Goal: Transaction & Acquisition: Subscribe to service/newsletter

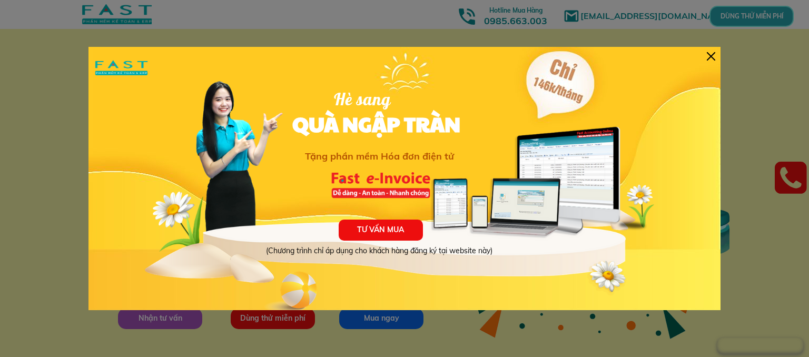
click at [712, 57] on div at bounding box center [711, 56] width 8 height 8
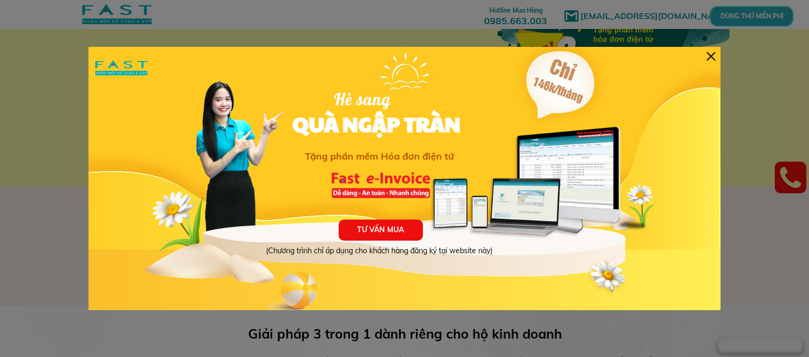
click at [710, 58] on div at bounding box center [711, 56] width 8 height 8
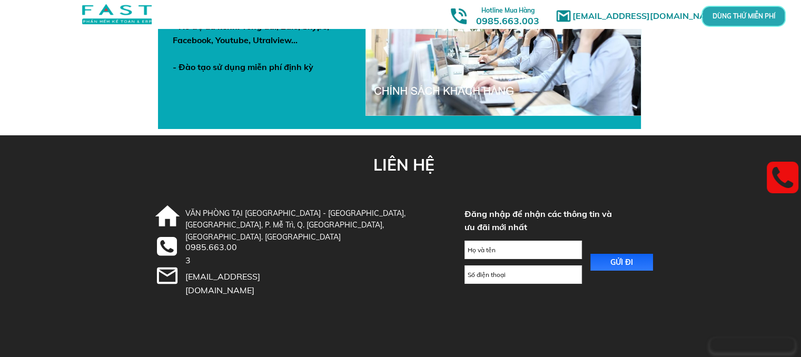
scroll to position [3769, 0]
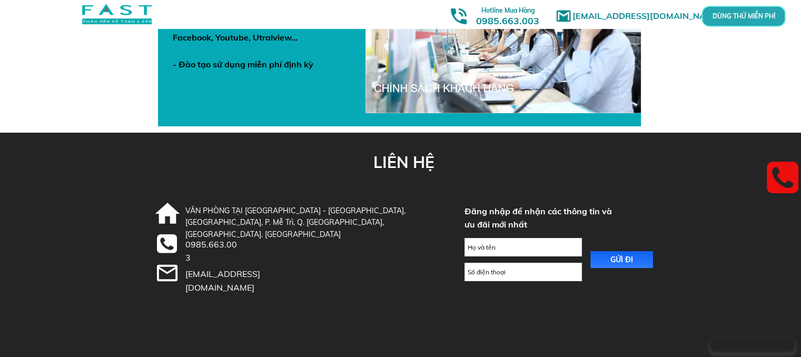
click at [334, 272] on div at bounding box center [398, 245] width 821 height 224
